Goal: Information Seeking & Learning: Learn about a topic

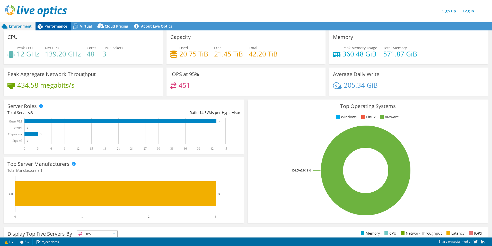
click at [57, 25] on span "Performance" at bounding box center [56, 26] width 23 height 5
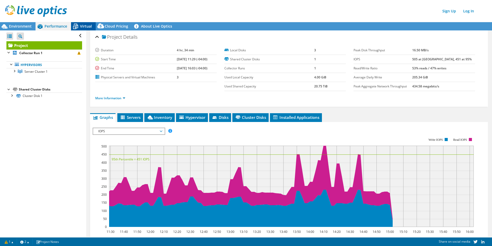
click at [78, 26] on icon at bounding box center [75, 26] width 9 height 9
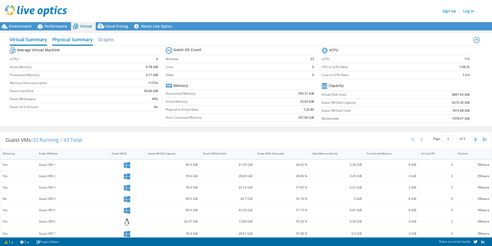
click at [66, 37] on h2 "Physical Summary" at bounding box center [72, 39] width 41 height 11
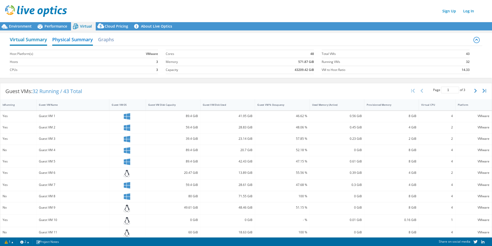
click at [33, 42] on h2 "Virtual Summary" at bounding box center [28, 39] width 37 height 11
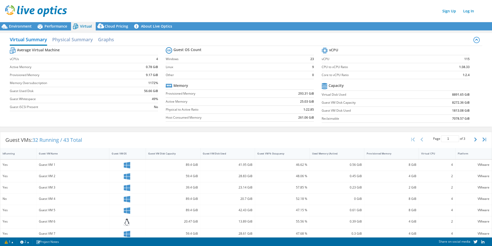
click at [93, 60] on label "vCPUs" at bounding box center [68, 58] width 116 height 5
click at [13, 29] on div "Environment" at bounding box center [18, 26] width 36 height 8
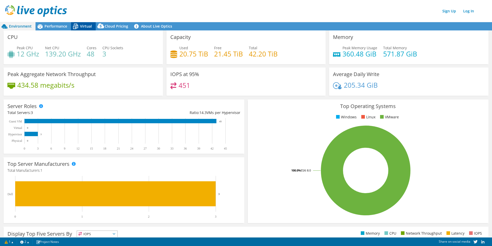
click at [81, 24] on span "Virtual" at bounding box center [86, 26] width 12 height 5
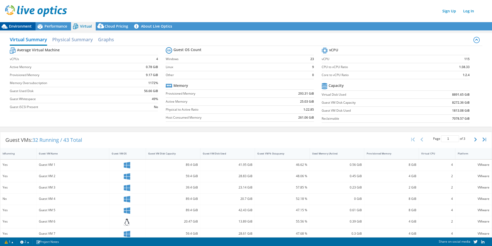
click at [24, 25] on span "Environment" at bounding box center [20, 26] width 23 height 5
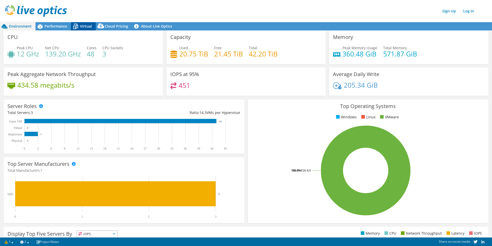
click at [86, 25] on span "Virtual" at bounding box center [86, 26] width 12 height 5
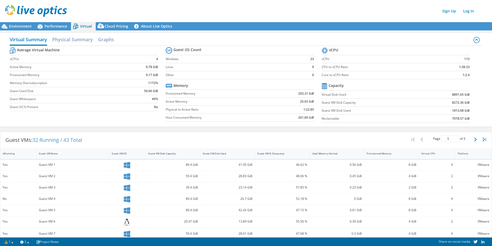
click at [240, 6] on div "Sign Up Log In" at bounding box center [251, 11] width 492 height 12
click at [16, 27] on span "Environment" at bounding box center [20, 26] width 23 height 5
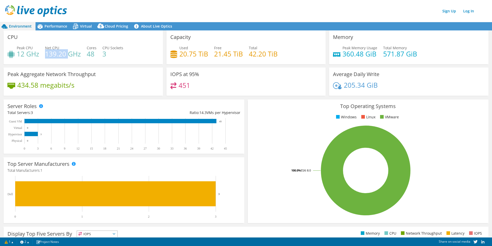
drag, startPoint x: 46, startPoint y: 55, endPoint x: 69, endPoint y: 56, distance: 22.4
click at [69, 56] on h4 "139.20 GHz" at bounding box center [63, 54] width 36 height 6
drag, startPoint x: 69, startPoint y: 56, endPoint x: 48, endPoint y: 62, distance: 21.4
click at [50, 62] on div "CPU Peak CPU 12 GHz Net CPU 139.20 GHz Cores 48 CPU Sockets 3" at bounding box center [83, 47] width 159 height 34
drag, startPoint x: 17, startPoint y: 53, endPoint x: 24, endPoint y: 54, distance: 6.7
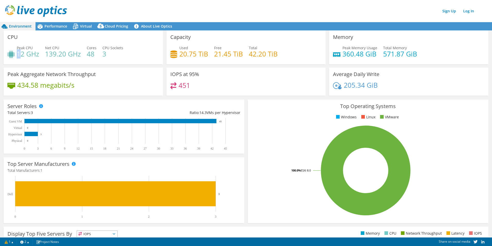
click at [23, 54] on h4 "12 GHz" at bounding box center [28, 54] width 22 height 6
drag, startPoint x: 24, startPoint y: 54, endPoint x: 41, endPoint y: 60, distance: 17.8
click at [41, 60] on div "Peak CPU 12 GHz Net CPU 139.20 GHz Cores 48 CPU Sockets 3" at bounding box center [83, 53] width 152 height 17
click at [48, 24] on span "Performance" at bounding box center [56, 26] width 23 height 5
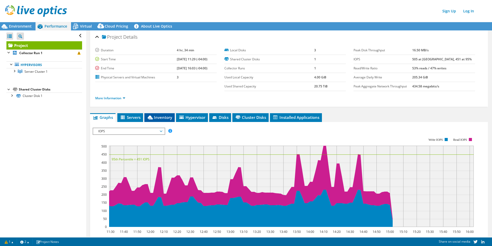
click at [161, 118] on span "Inventory" at bounding box center [159, 117] width 25 height 5
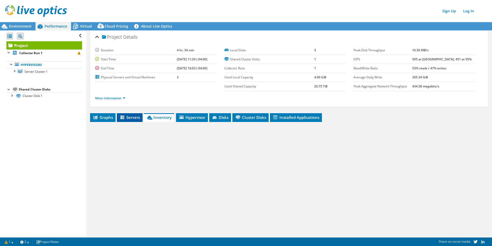
click at [133, 117] on span "Servers" at bounding box center [129, 117] width 21 height 5
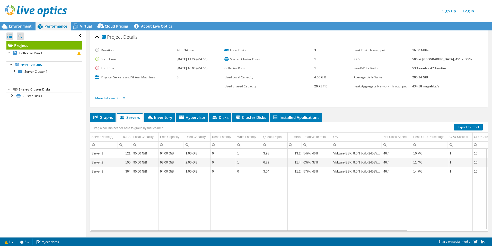
drag, startPoint x: 349, startPoint y: 229, endPoint x: 360, endPoint y: 228, distance: 11.3
click at [360, 228] on td "Data grid" at bounding box center [357, 203] width 50 height 55
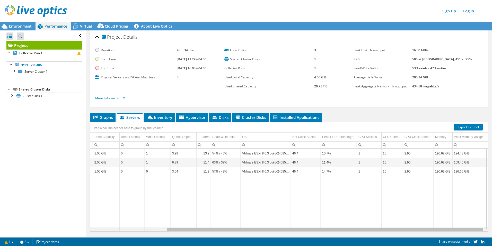
drag, startPoint x: 359, startPoint y: 229, endPoint x: 452, endPoint y: 225, distance: 92.8
click at [452, 225] on body "Sign Up Log In This project has been archived. No changes can be made, and grap…" at bounding box center [246, 123] width 492 height 246
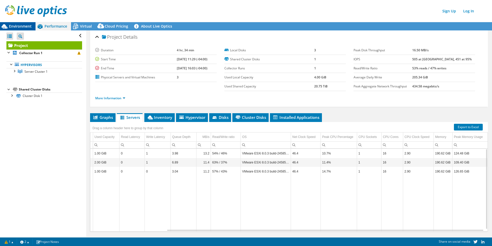
click at [22, 23] on div "Environment" at bounding box center [18, 26] width 36 height 8
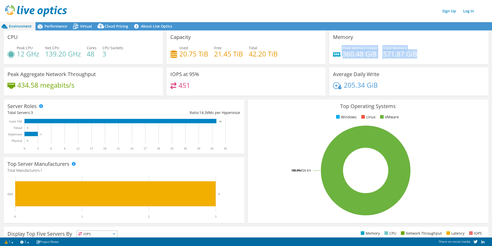
drag, startPoint x: 338, startPoint y: 54, endPoint x: 417, endPoint y: 56, distance: 79.1
click at [416, 56] on div "Peak Memory Usage 360.48 GiB Total Memory 571.87 GiB" at bounding box center [409, 53] width 152 height 17
drag, startPoint x: 417, startPoint y: 56, endPoint x: 435, endPoint y: 61, distance: 19.4
click at [435, 61] on div "Peak Memory Usage 360.48 GiB Total Memory 571.87 GiB" at bounding box center [409, 53] width 152 height 17
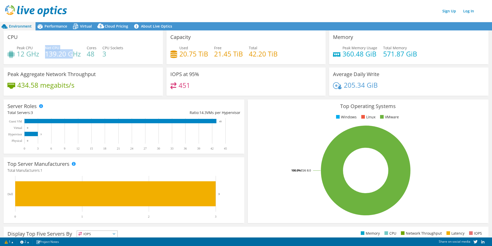
drag, startPoint x: 48, startPoint y: 54, endPoint x: 71, endPoint y: 55, distance: 23.2
click at [71, 55] on div "Peak CPU 12 GHz Net CPU 139.20 GHz Cores 48 CPU Sockets 3" at bounding box center [83, 53] width 152 height 17
drag, startPoint x: 71, startPoint y: 55, endPoint x: 88, endPoint y: 61, distance: 17.5
click at [88, 61] on div "Peak CPU 12 GHz Net CPU 139.20 GHz Cores 48 CPU Sockets 3" at bounding box center [83, 53] width 152 height 17
click at [51, 28] on span "Performance" at bounding box center [56, 26] width 23 height 5
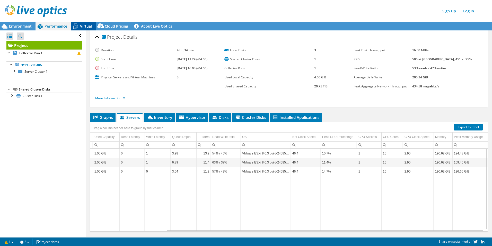
click at [82, 26] on span "Virtual" at bounding box center [86, 26] width 12 height 5
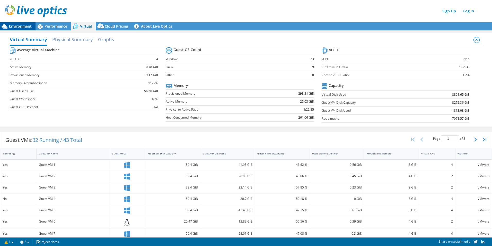
click at [12, 27] on span "Environment" at bounding box center [20, 26] width 23 height 5
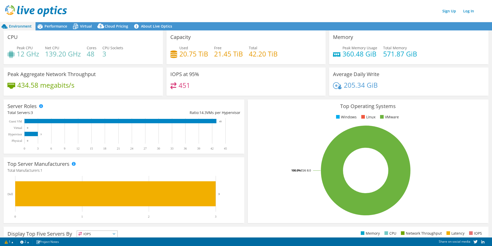
click at [256, 98] on div "Top Operating Systems Windows Linux VMware 100.0% ESXi 8.0" at bounding box center [368, 161] width 244 height 127
click at [54, 25] on span "Performance" at bounding box center [56, 26] width 23 height 5
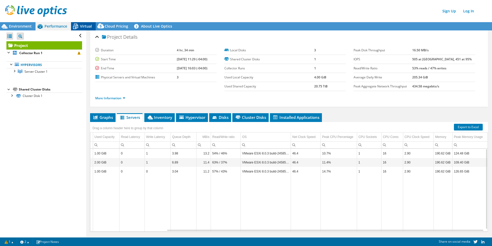
click at [77, 26] on icon at bounding box center [75, 26] width 9 height 9
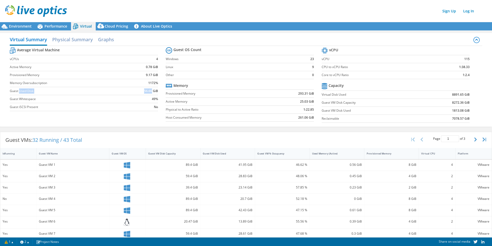
drag, startPoint x: 19, startPoint y: 89, endPoint x: 150, endPoint y: 90, distance: 130.8
click at [150, 90] on tr "Guest Used Disk 56.66 GiB" at bounding box center [84, 91] width 148 height 8
drag, startPoint x: 150, startPoint y: 90, endPoint x: 112, endPoint y: 93, distance: 38.5
click at [110, 95] on td "Guest Whitespace" at bounding box center [68, 99] width 116 height 8
drag, startPoint x: 142, startPoint y: 91, endPoint x: 149, endPoint y: 91, distance: 7.0
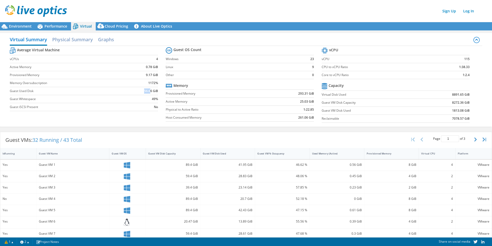
click at [149, 91] on td "56.66 GiB" at bounding box center [142, 91] width 32 height 8
drag, startPoint x: 149, startPoint y: 91, endPoint x: 126, endPoint y: 92, distance: 23.8
click at [126, 92] on td "56.66 GiB" at bounding box center [142, 91] width 32 height 8
click at [27, 91] on label "Guest Used Disk" at bounding box center [68, 90] width 116 height 5
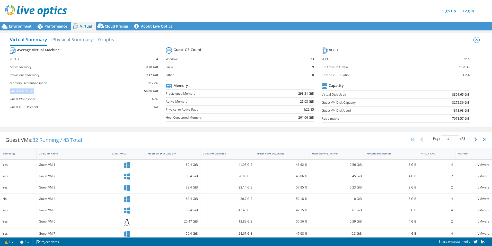
click at [27, 91] on label "Guest Used Disk" at bounding box center [68, 90] width 116 height 5
drag, startPoint x: 27, startPoint y: 91, endPoint x: 108, endPoint y: 93, distance: 80.6
click at [108, 93] on label "Guest Used Disk" at bounding box center [68, 90] width 116 height 5
